Goal: Check status

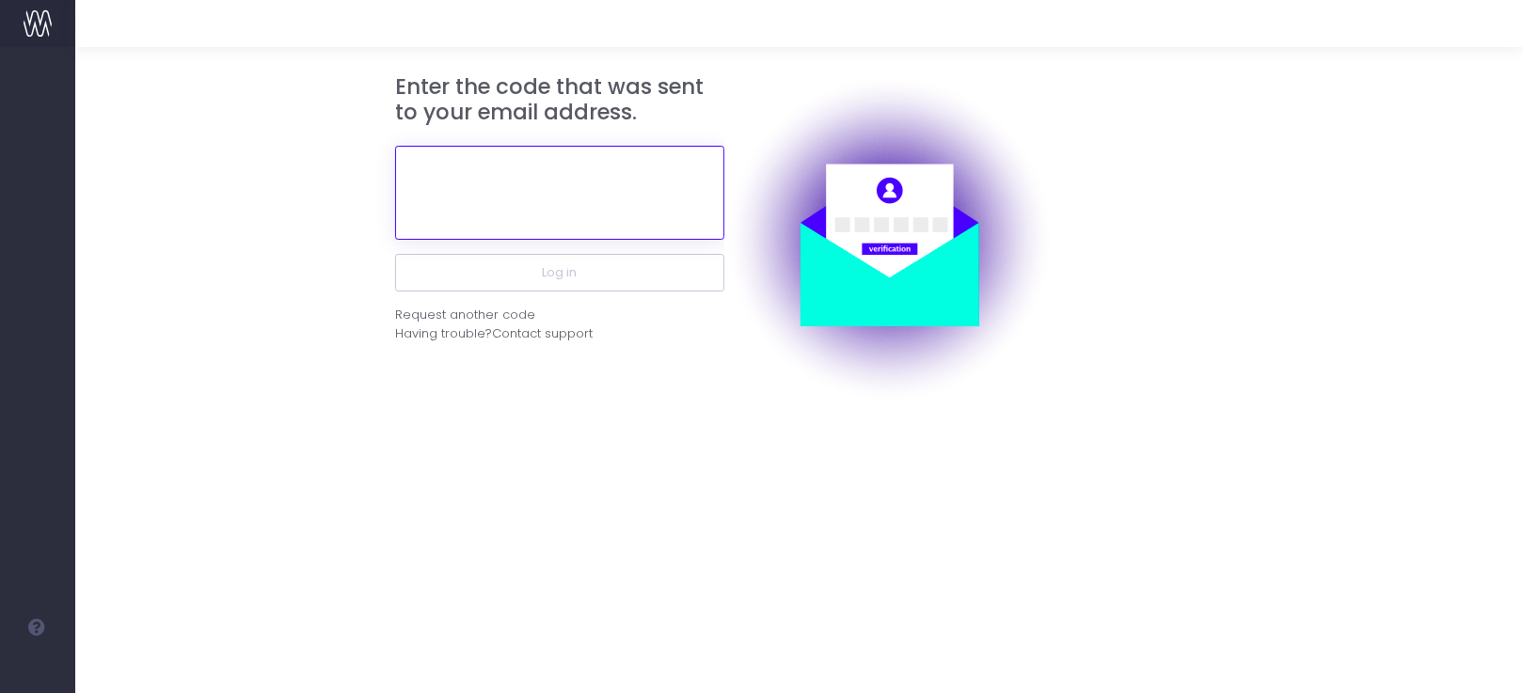
click at [583, 182] on input "text" at bounding box center [559, 193] width 329 height 94
paste input "162622"
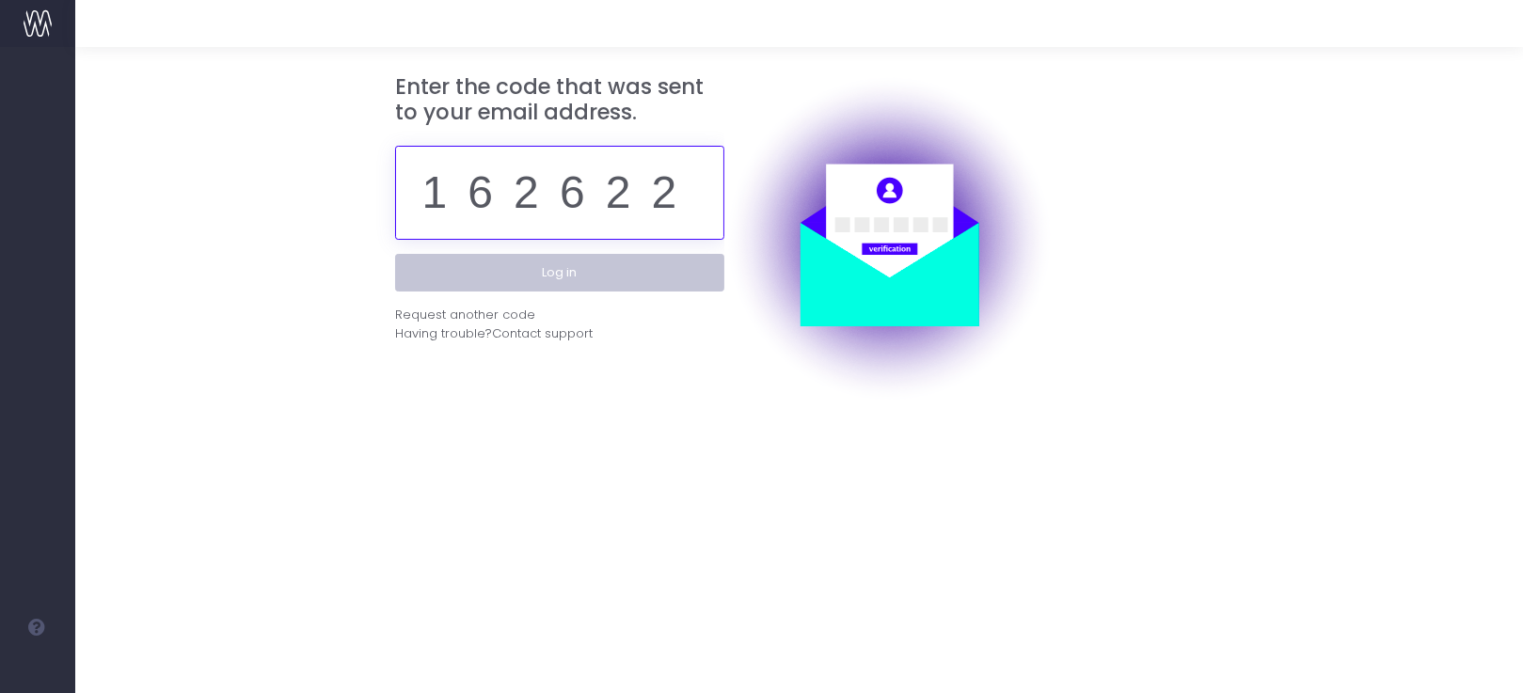
type input "162622"
click at [551, 289] on button "Log in" at bounding box center [559, 273] width 329 height 38
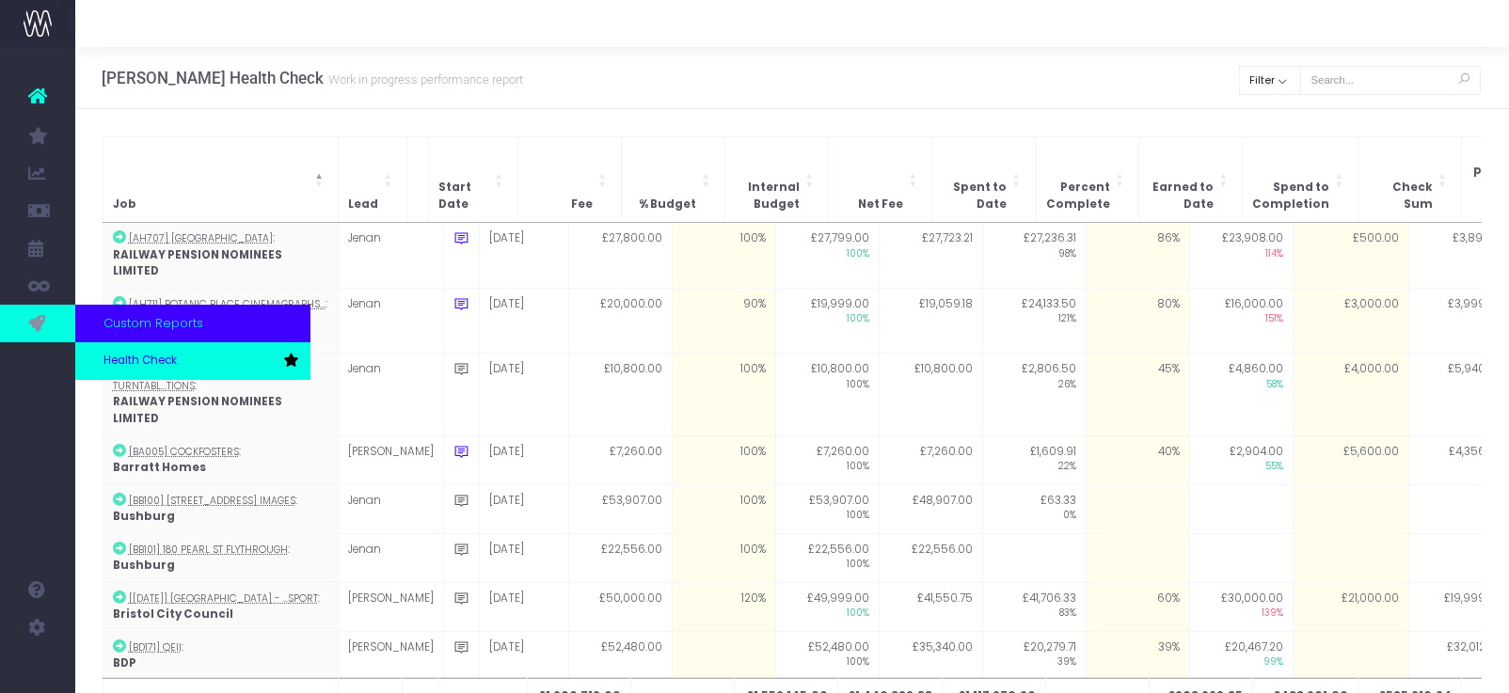
click at [111, 356] on span "Health Check" at bounding box center [139, 361] width 73 height 17
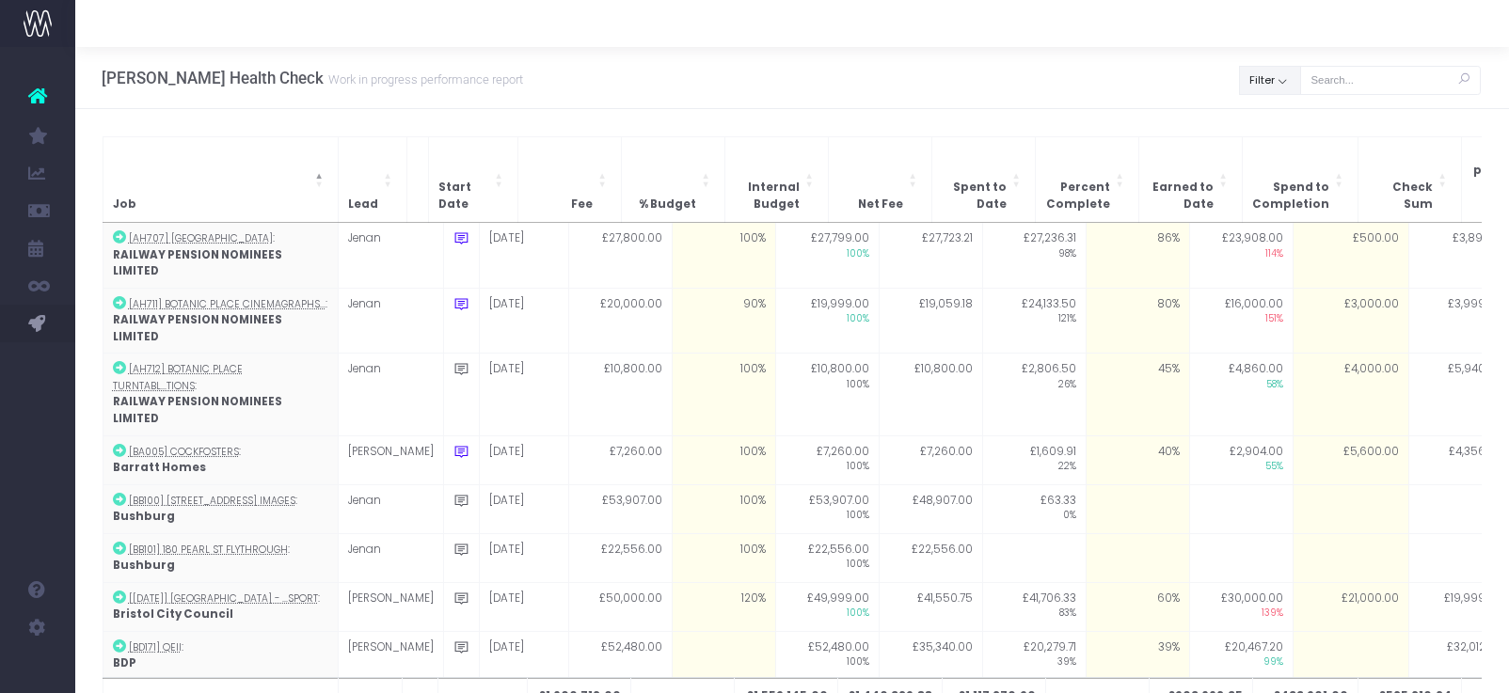
click at [1279, 86] on button "Filter" at bounding box center [1270, 80] width 62 height 29
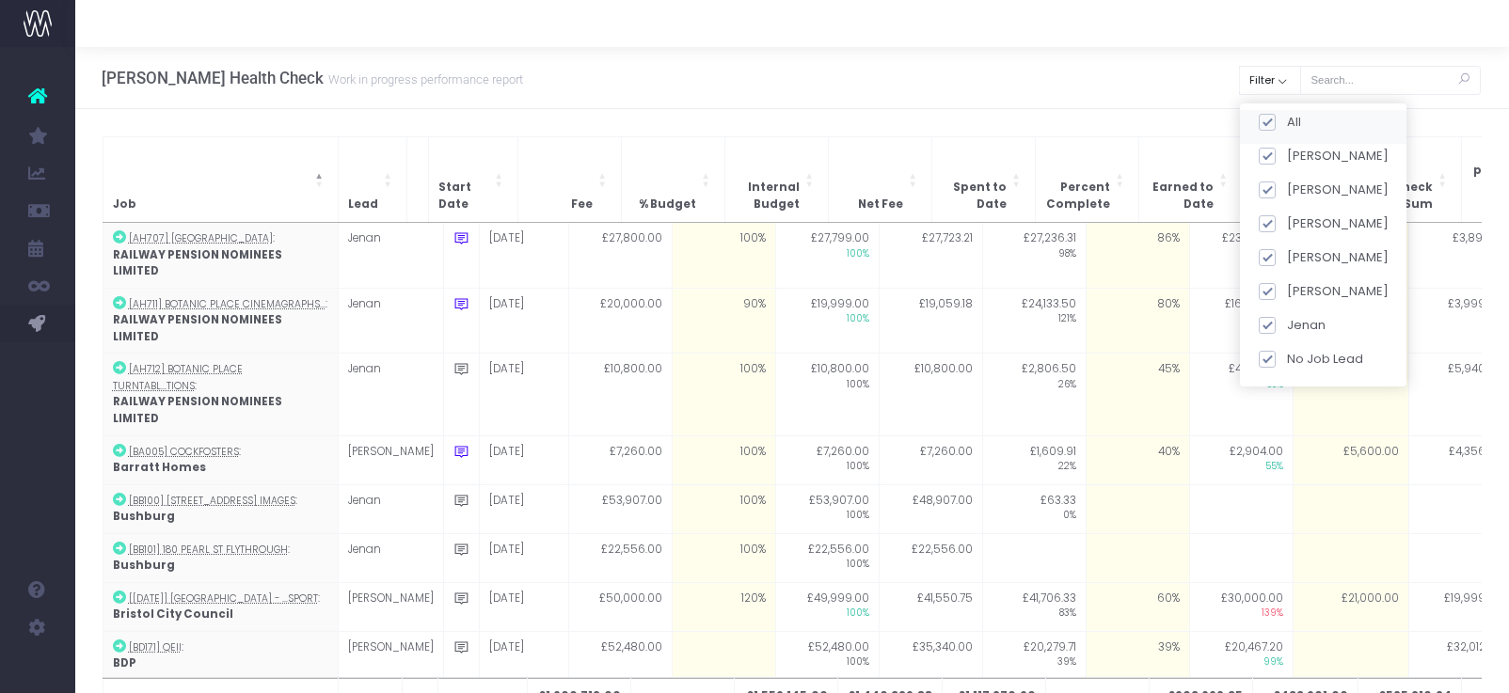
click at [1271, 115] on span at bounding box center [1265, 122] width 17 height 17
click at [1286, 115] on input "All" at bounding box center [1292, 119] width 12 height 12
checkbox input "false"
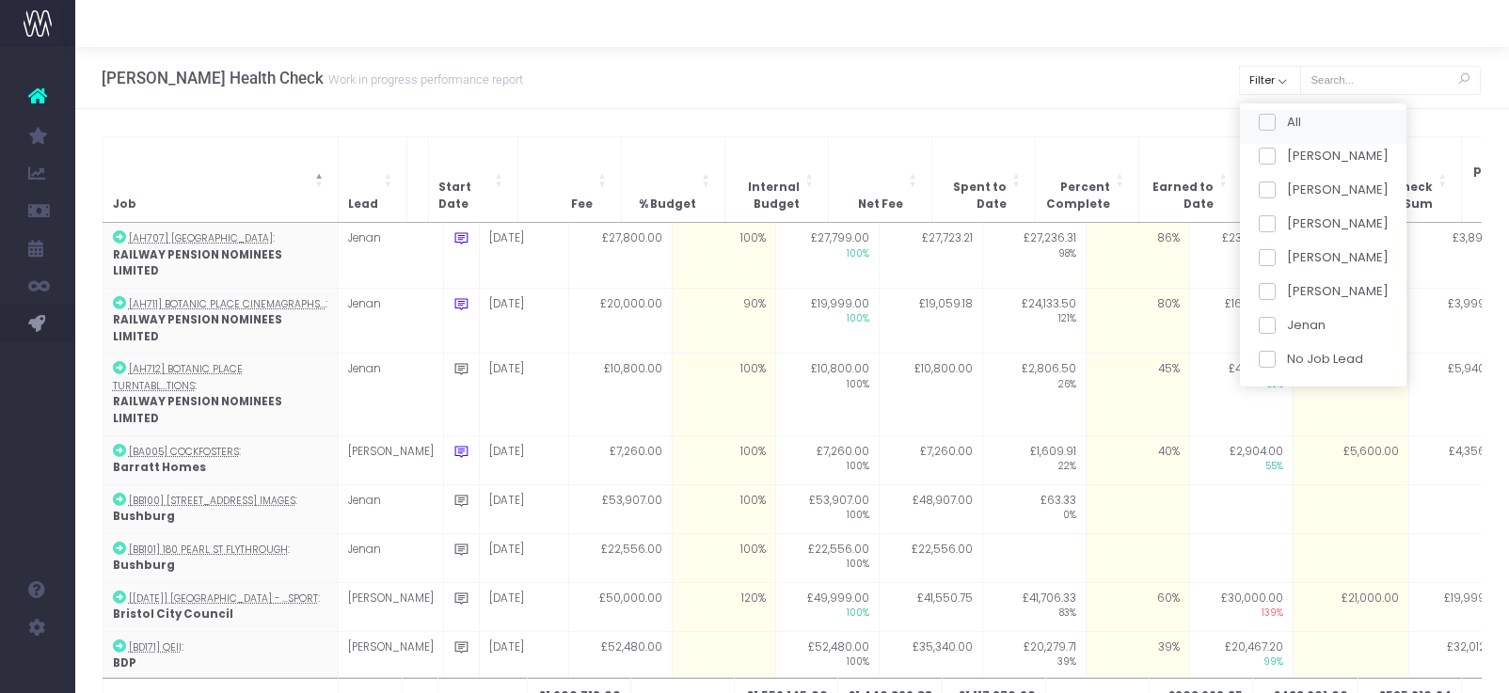
checkbox input "false"
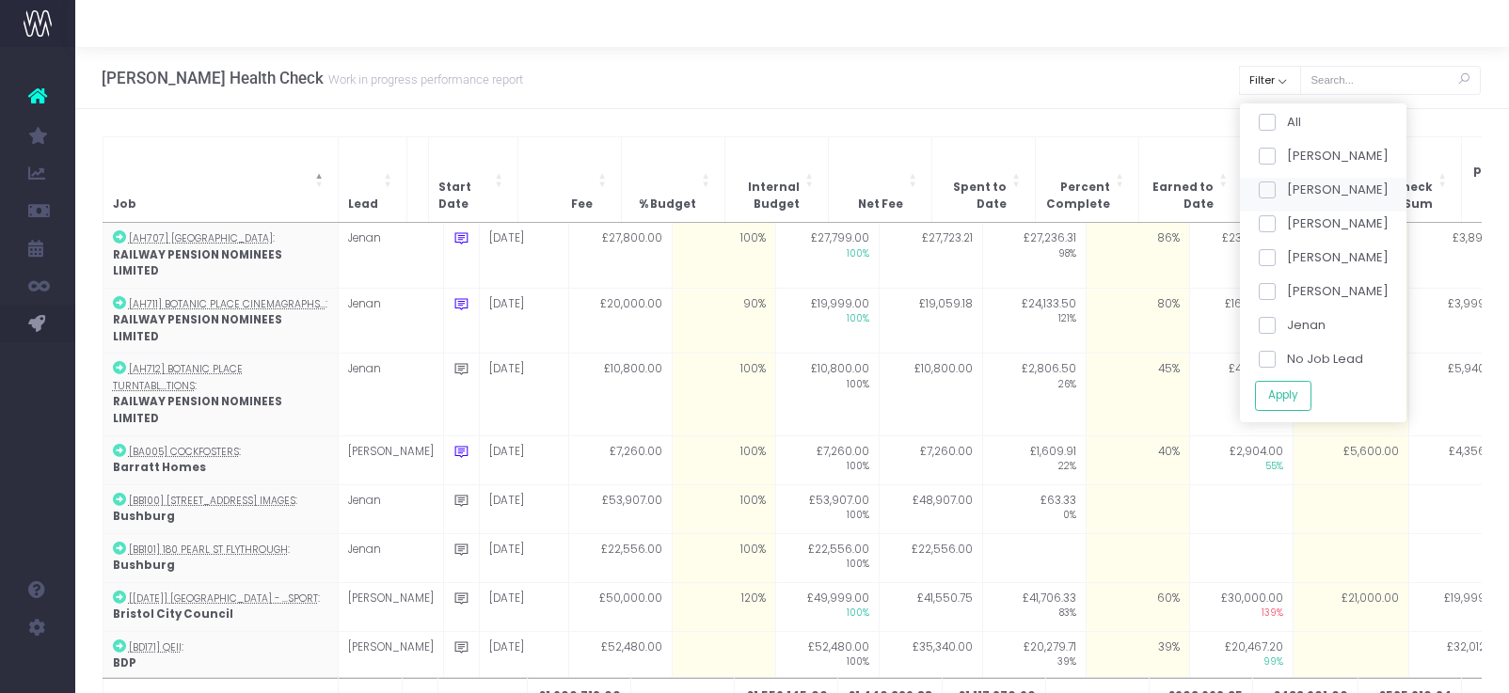
click at [1270, 198] on label "[PERSON_NAME]" at bounding box center [1322, 190] width 130 height 19
click at [1286, 193] on input "[PERSON_NAME]" at bounding box center [1292, 187] width 12 height 12
checkbox input "true"
click at [1289, 376] on div "No Job Lead" at bounding box center [1323, 363] width 166 height 34
click at [1288, 384] on button "Apply" at bounding box center [1282, 395] width 56 height 31
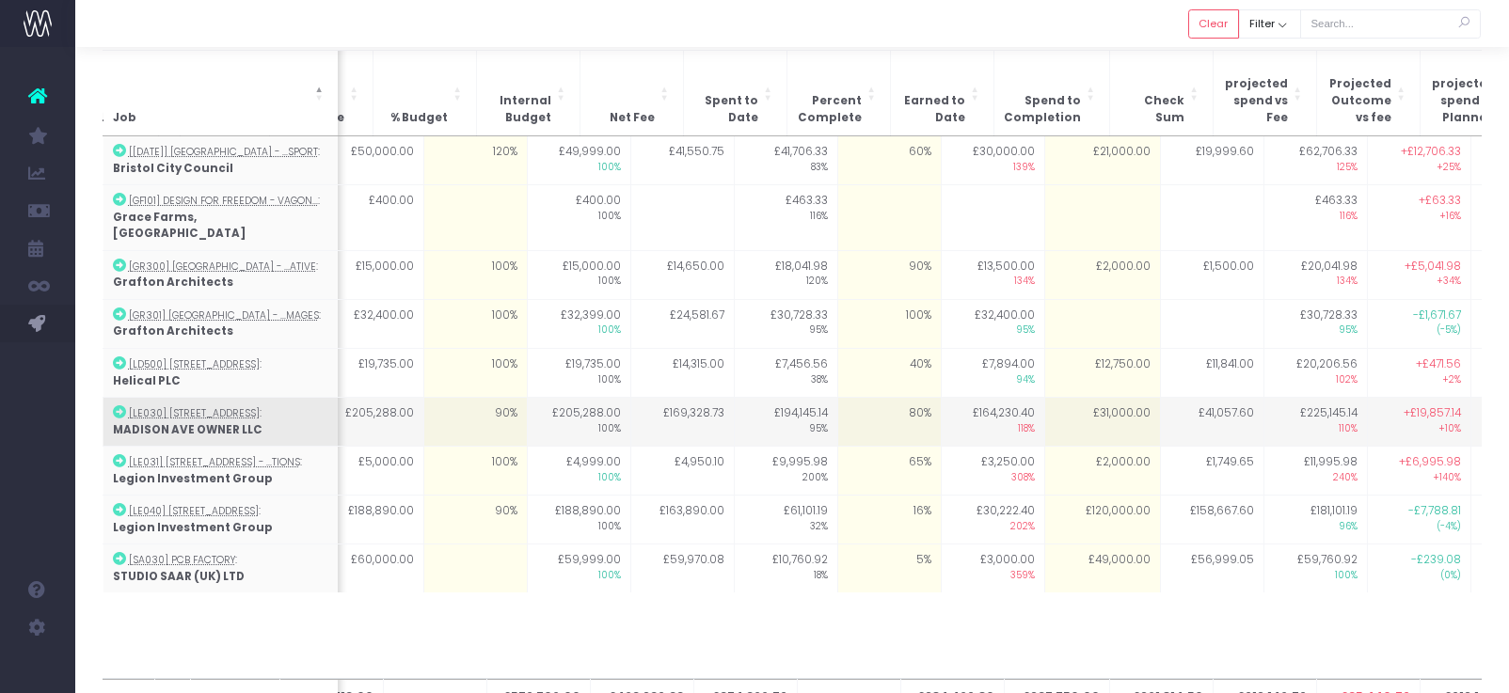
scroll to position [0, 282]
